Goal: Task Accomplishment & Management: Manage account settings

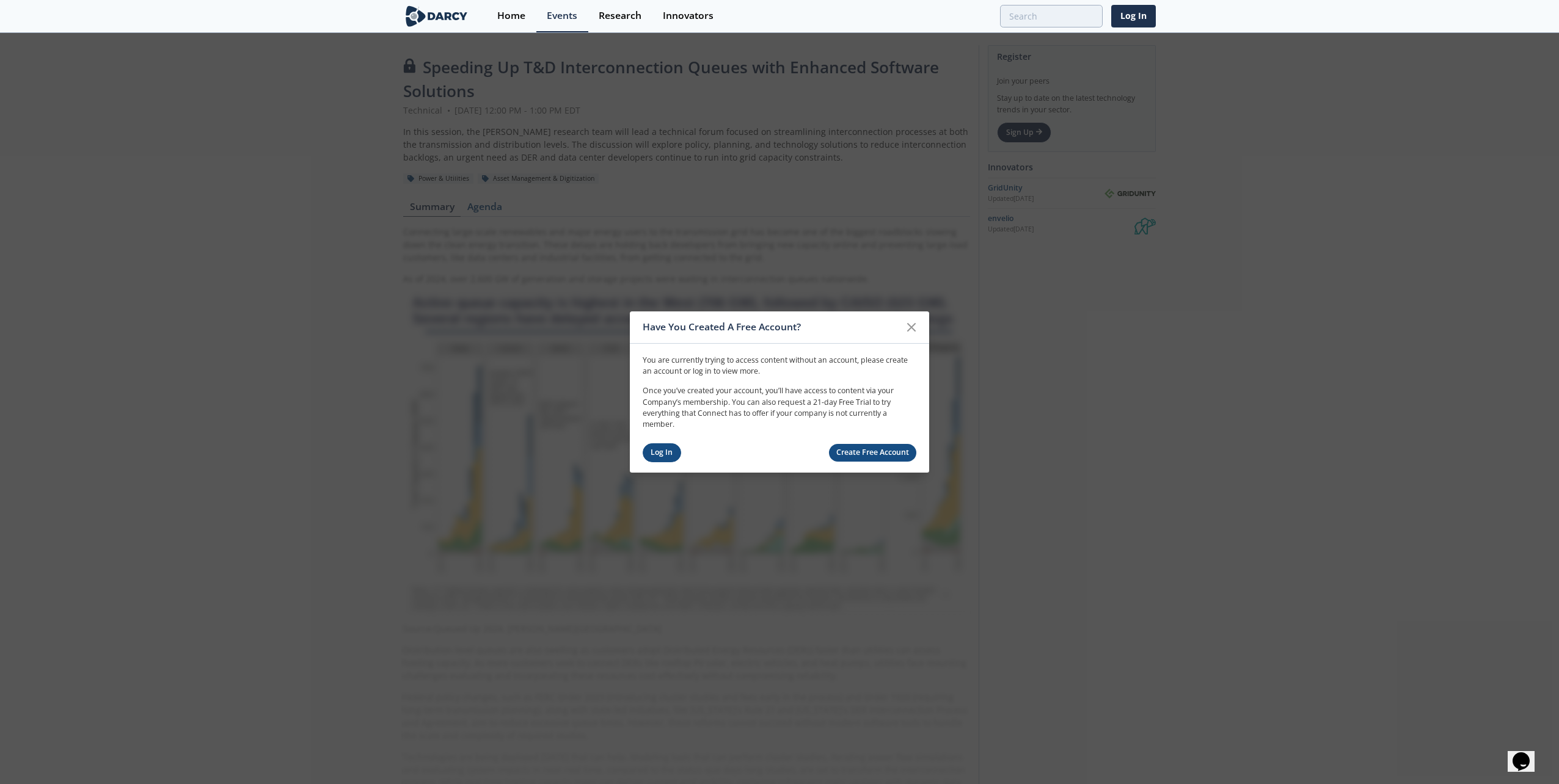
click at [651, 459] on link "Log In" at bounding box center [662, 452] width 39 height 19
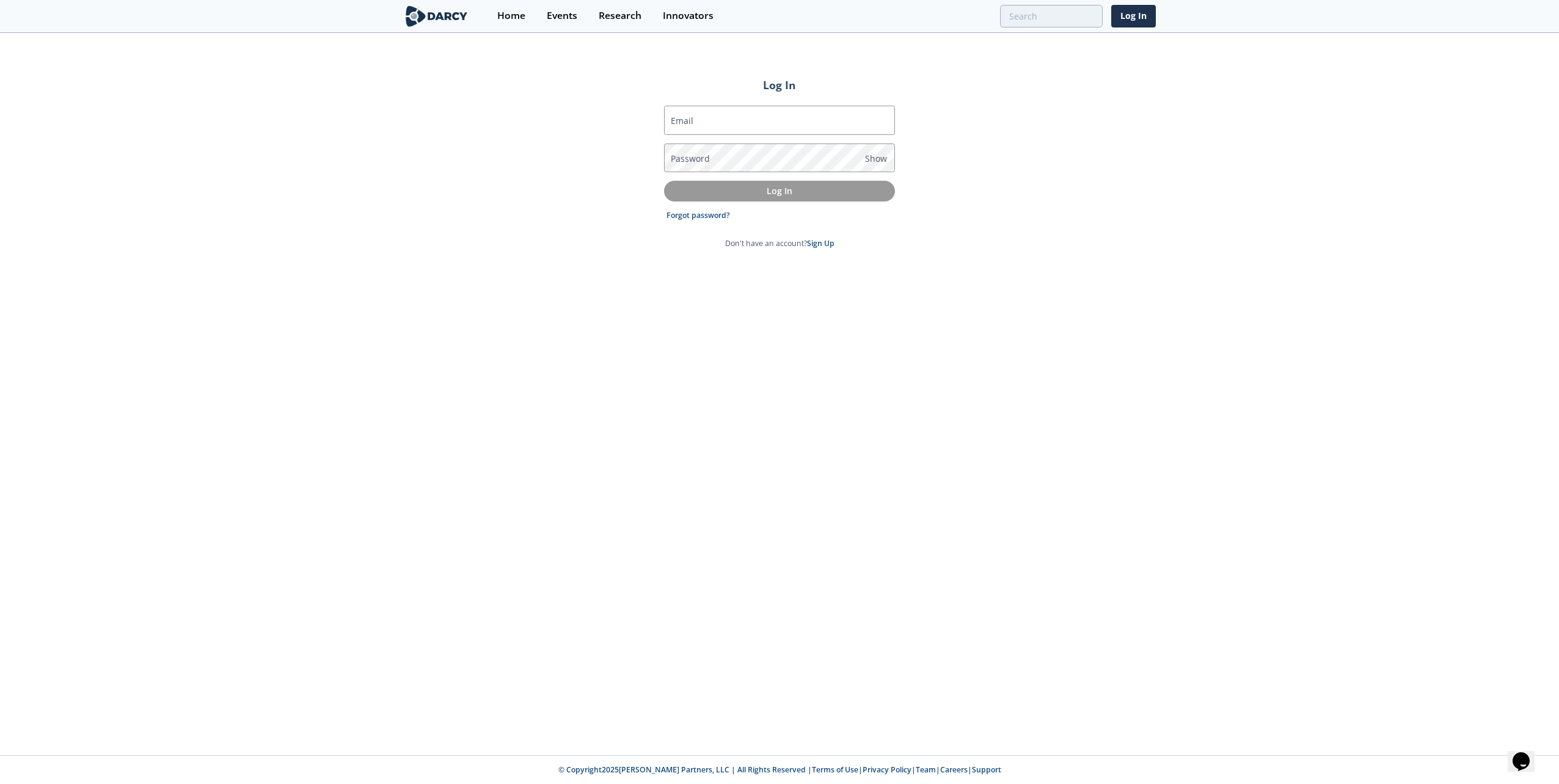
click at [690, 120] on label "Email" at bounding box center [682, 121] width 23 height 13
click at [690, 120] on input "Email" at bounding box center [780, 120] width 231 height 29
type input "[EMAIL_ADDRESS][DOMAIN_NAME]"
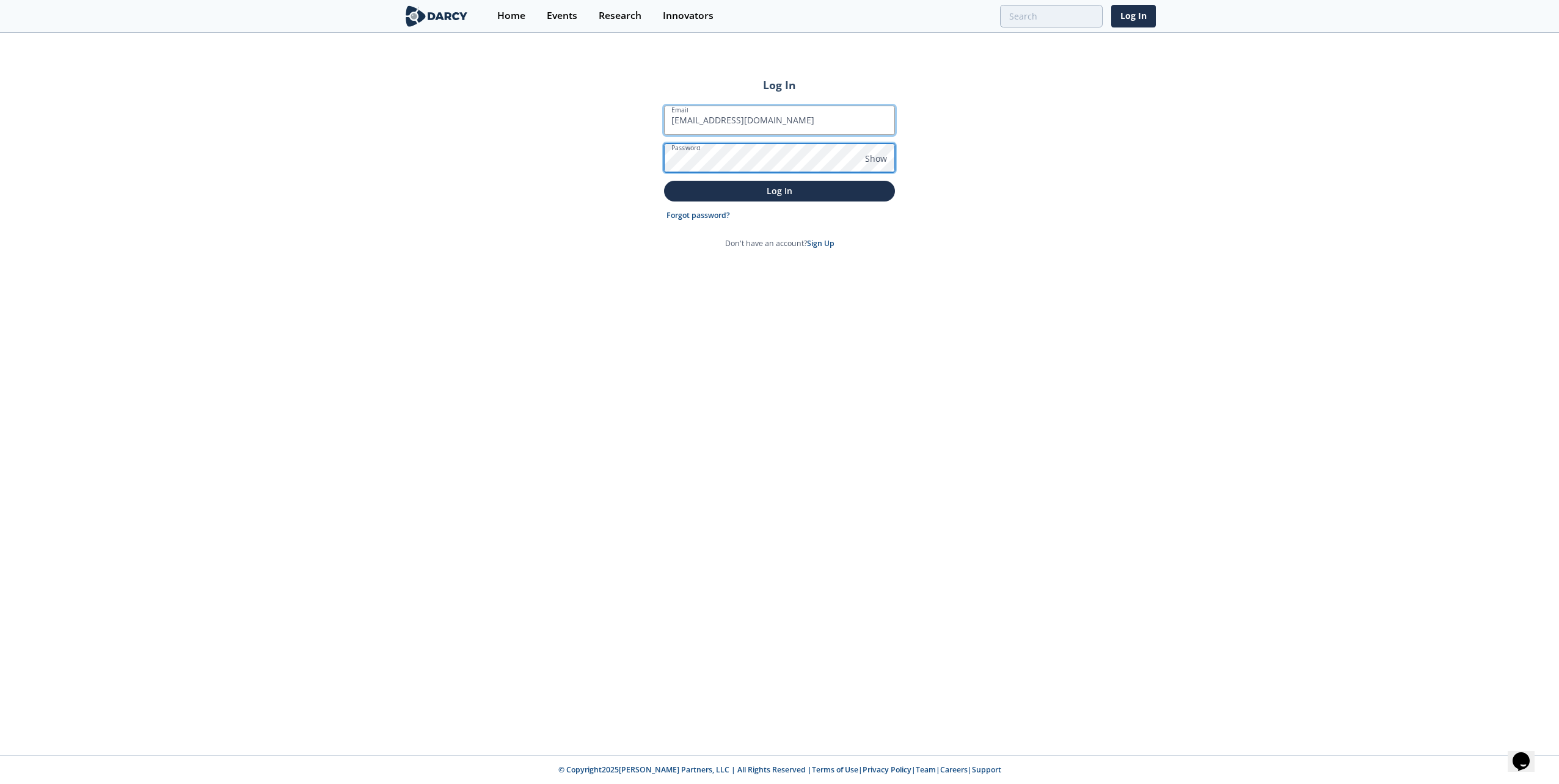
click at [664, 180] on button "Log In" at bounding box center [780, 190] width 231 height 20
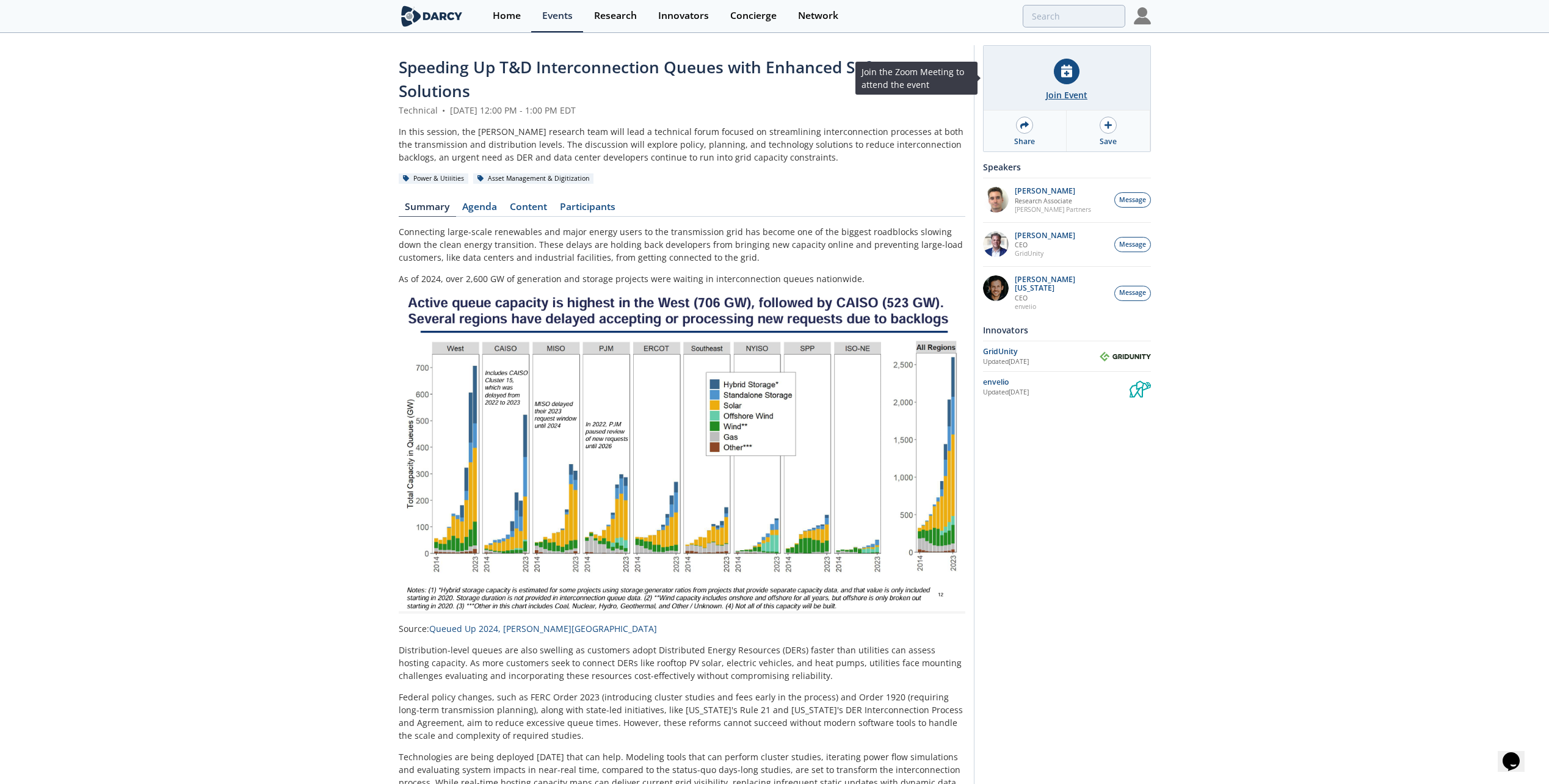
click at [1069, 65] on icon at bounding box center [1067, 71] width 11 height 13
